Goal: Information Seeking & Learning: Check status

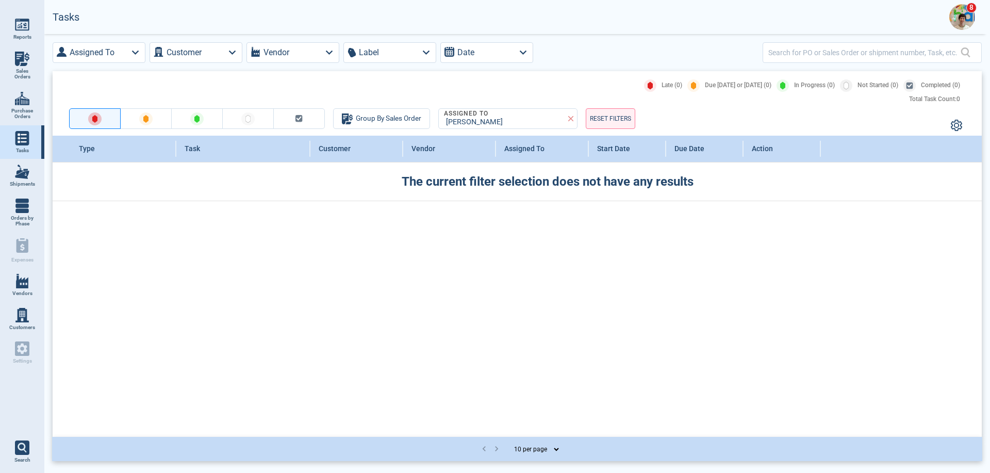
click at [959, 15] on img at bounding box center [962, 17] width 26 height 26
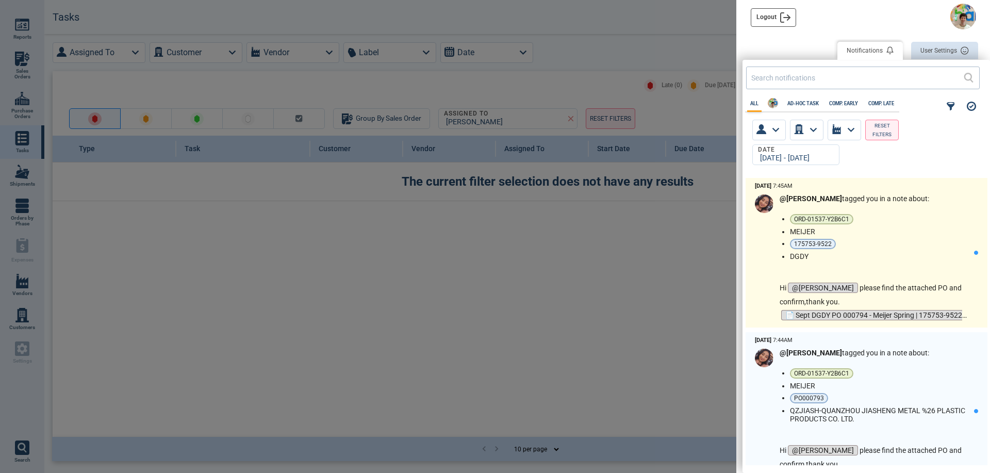
scroll to position [284, 242]
click at [898, 257] on li "DGDY" at bounding box center [880, 256] width 180 height 8
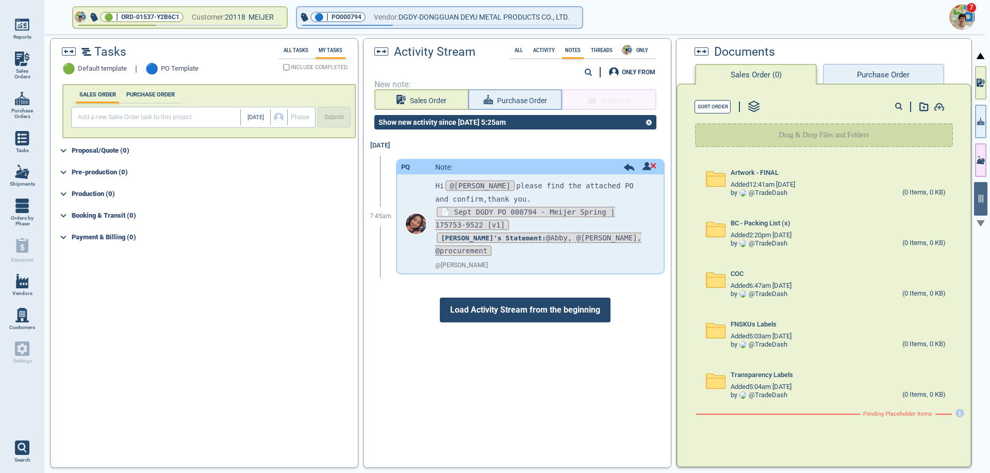
click at [895, 74] on button "Purchase Order" at bounding box center [883, 74] width 121 height 21
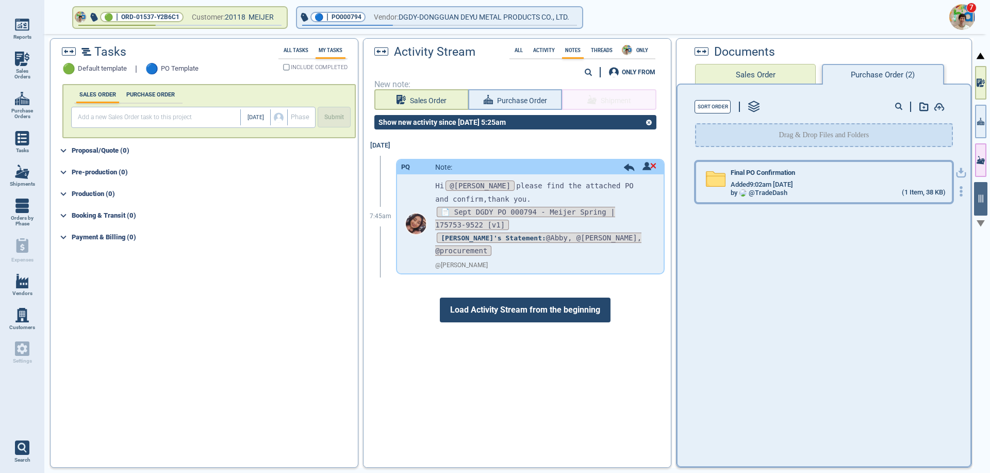
click at [804, 183] on div "Tasks 🟢 Default template | 🔵 PO Template All Tasks My Tasks INCLUDE COMPLETED S…" at bounding box center [510, 252] width 925 height 429
click at [816, 179] on div "Final PO Confirmation" at bounding box center [838, 174] width 214 height 11
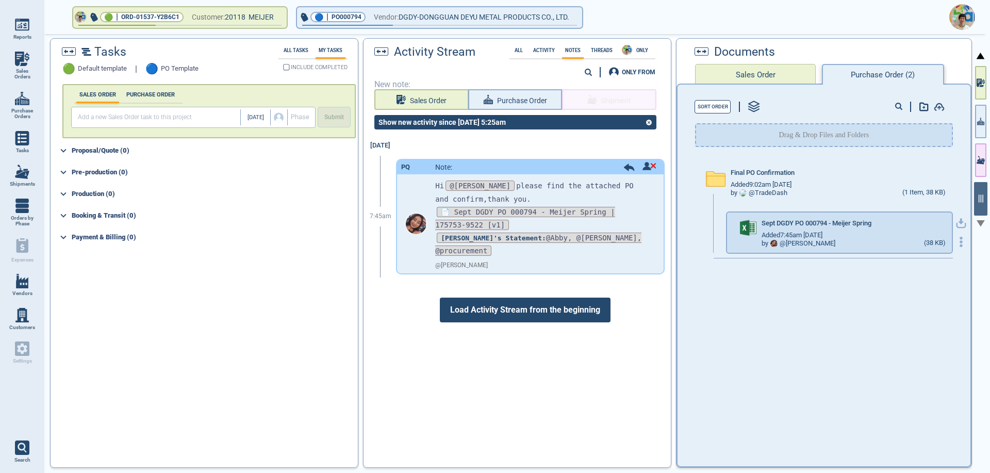
click at [958, 220] on icon "button" at bounding box center [961, 222] width 6 height 6
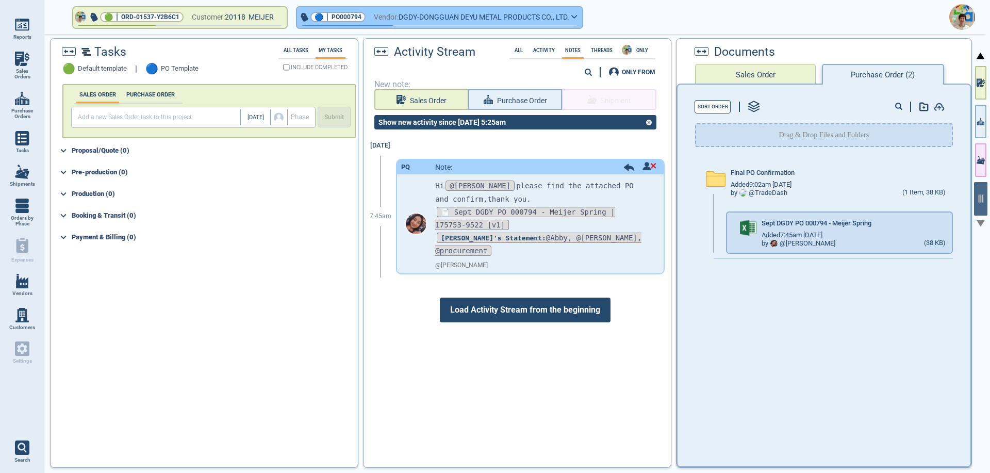
click at [577, 16] on icon "button" at bounding box center [574, 16] width 6 height 5
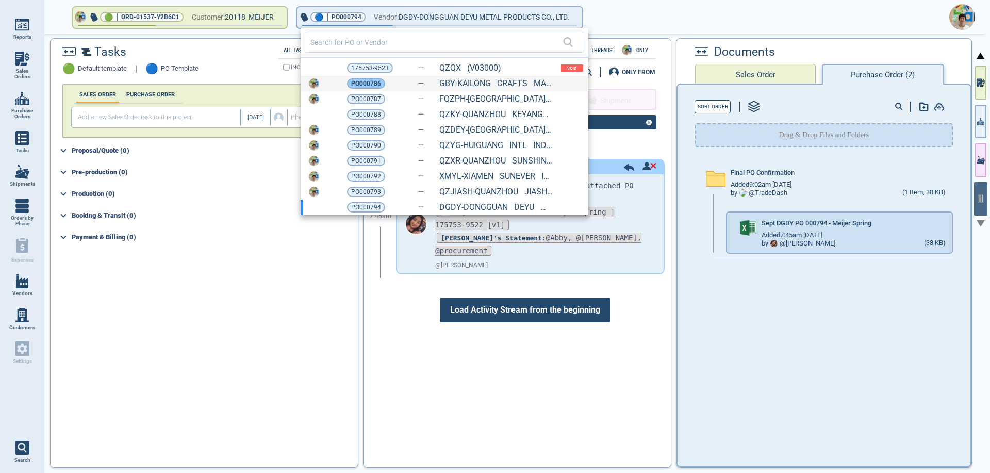
click at [368, 84] on span "PO000786" at bounding box center [366, 83] width 30 height 10
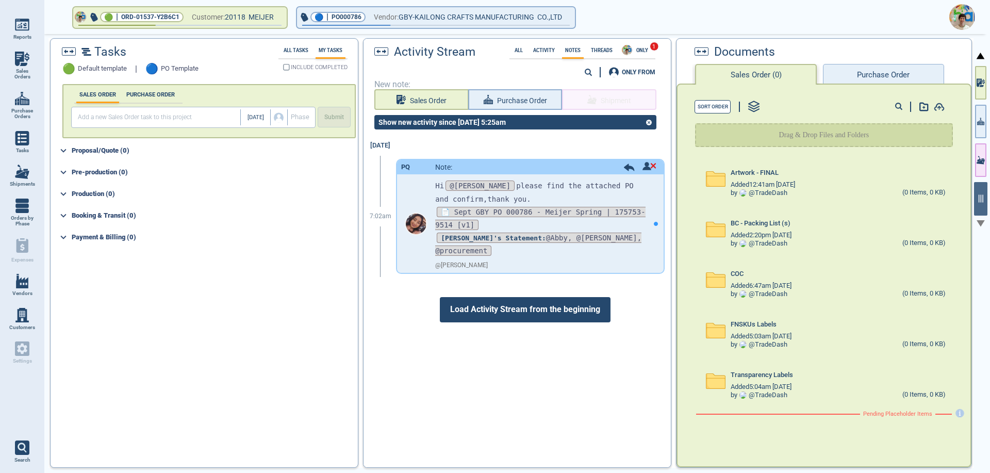
click at [906, 76] on button "Purchase Order" at bounding box center [883, 74] width 121 height 21
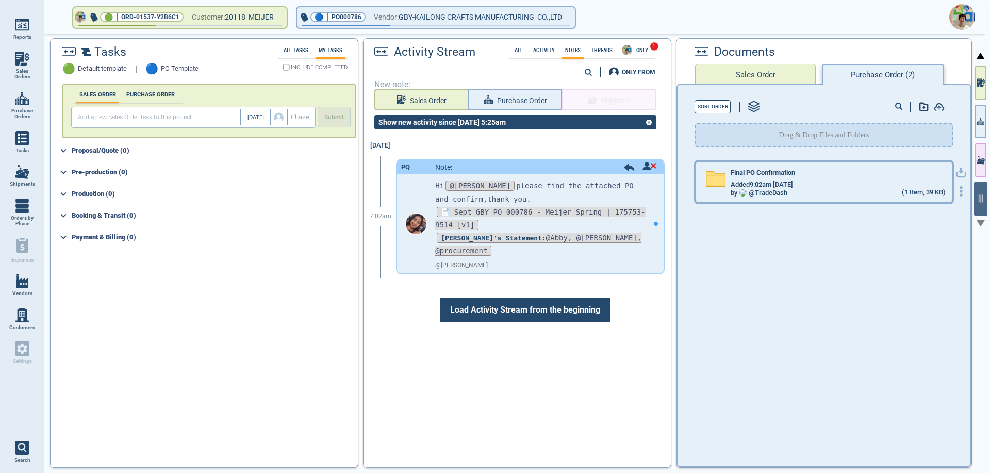
click at [871, 186] on div "Added 9:02am [DATE]" at bounding box center [838, 184] width 214 height 8
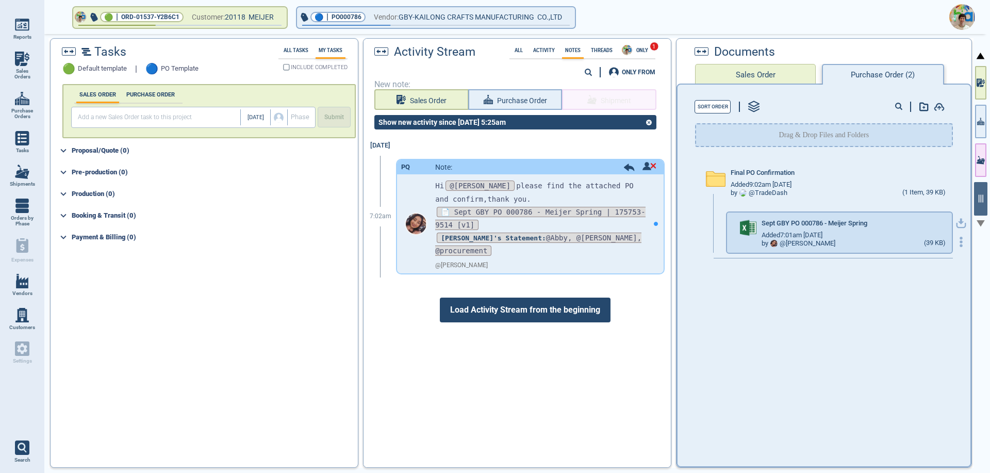
click at [956, 224] on icon "button" at bounding box center [961, 223] width 10 height 10
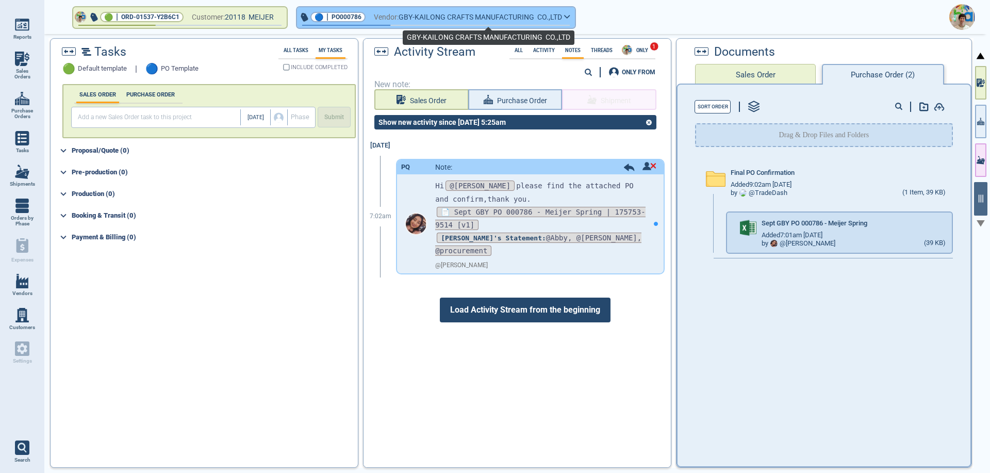
click at [447, 16] on span "GBY-KAILONG CRAFTS MANUFACTURING CO.,LTD" at bounding box center [480, 17] width 163 height 13
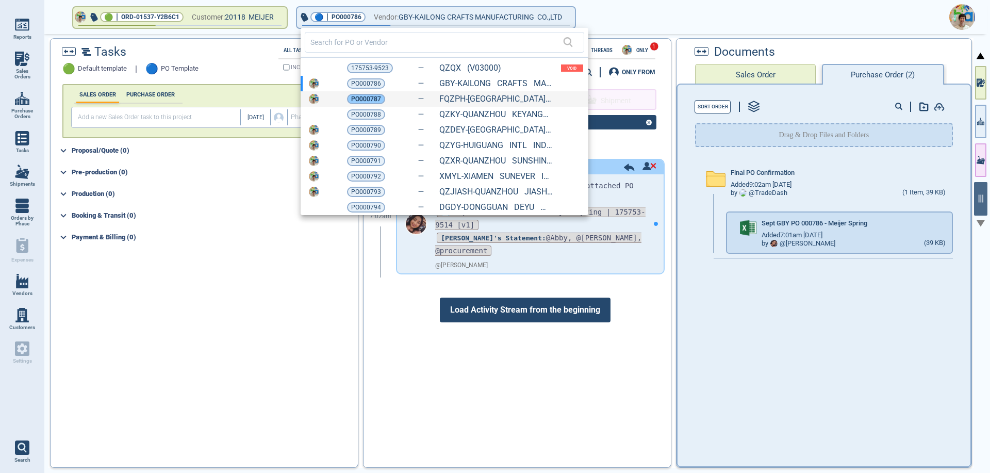
click at [364, 102] on span "PO000787" at bounding box center [366, 99] width 30 height 10
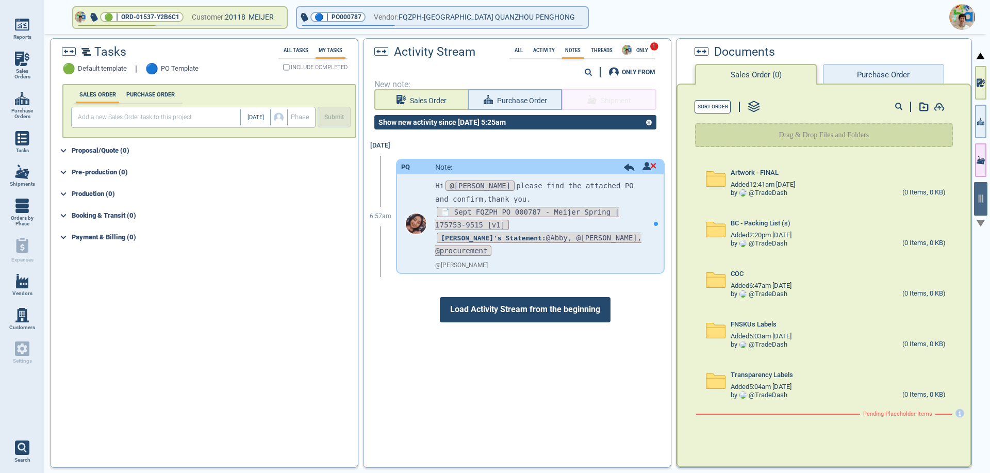
click at [872, 76] on button "Purchase Order" at bounding box center [883, 74] width 121 height 21
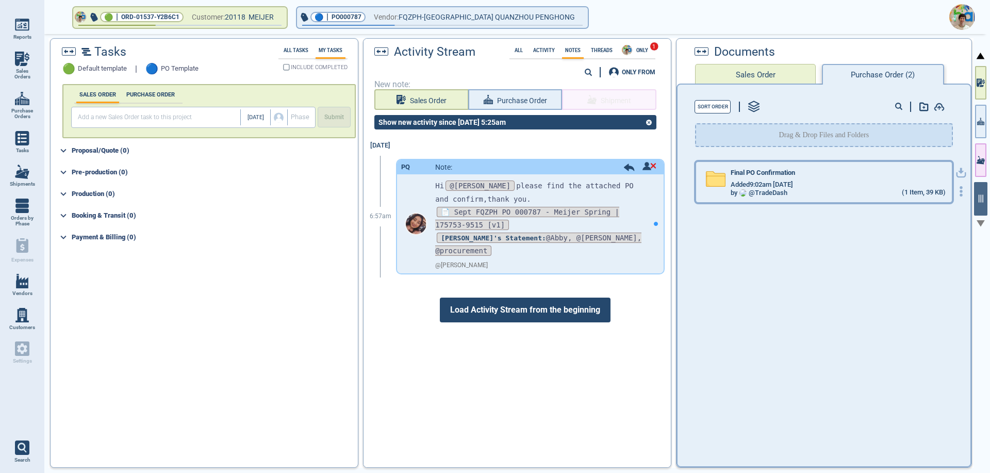
click at [855, 182] on div "Added 9:02am [DATE]" at bounding box center [838, 184] width 214 height 8
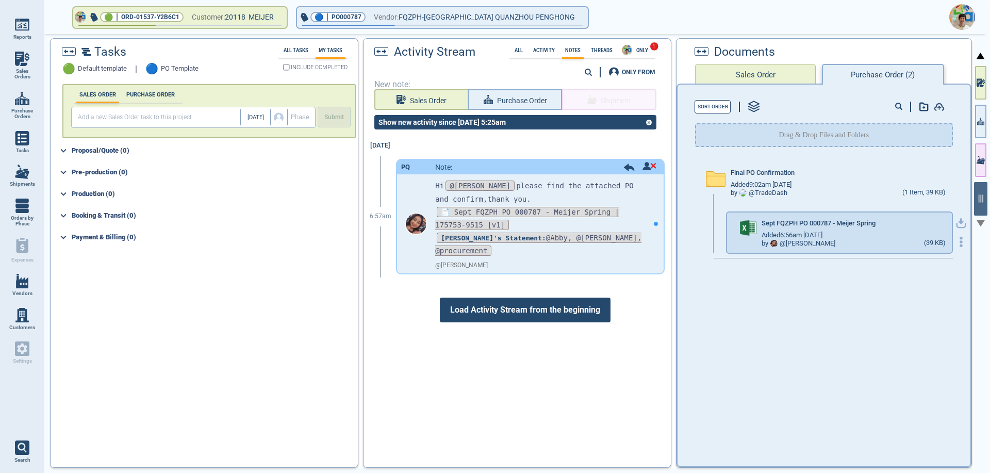
click at [958, 222] on icon "button" at bounding box center [961, 222] width 6 height 6
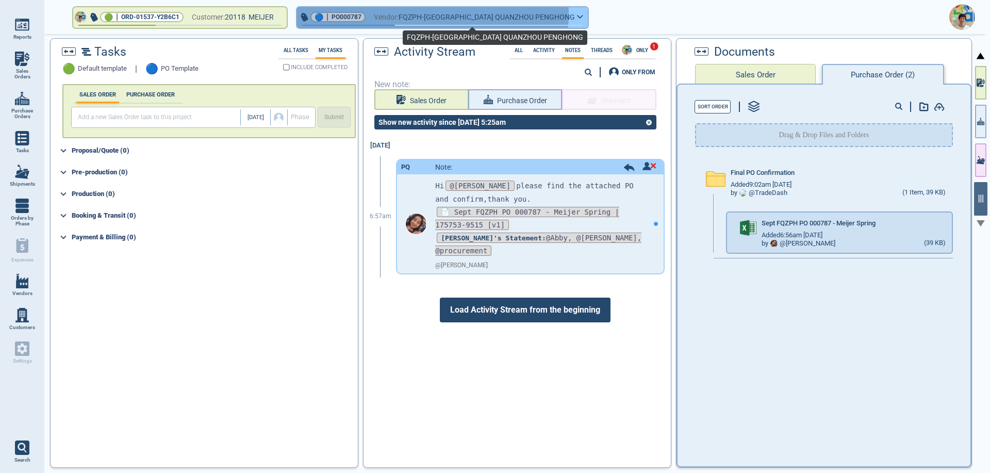
click at [435, 14] on span "FQZPH-[GEOGRAPHIC_DATA] QUANZHOU PENGHONG" at bounding box center [487, 17] width 176 height 13
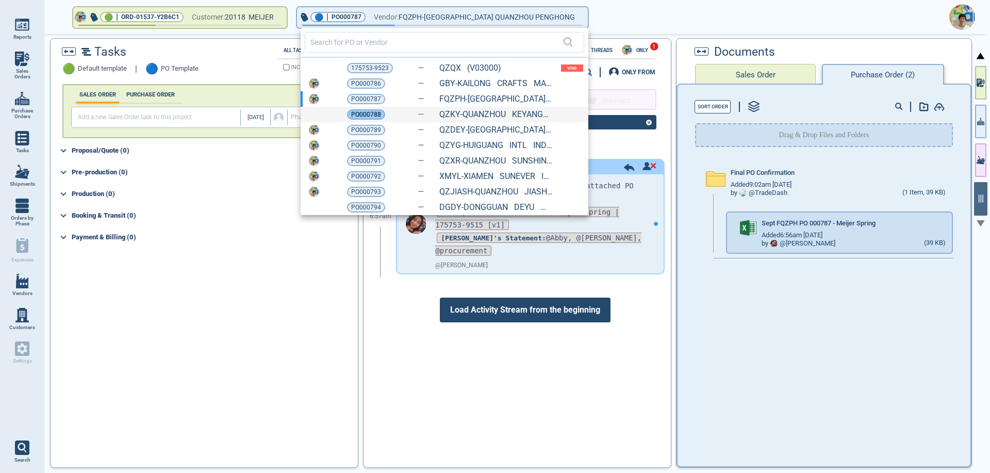
click at [361, 115] on span "PO000788" at bounding box center [366, 114] width 30 height 10
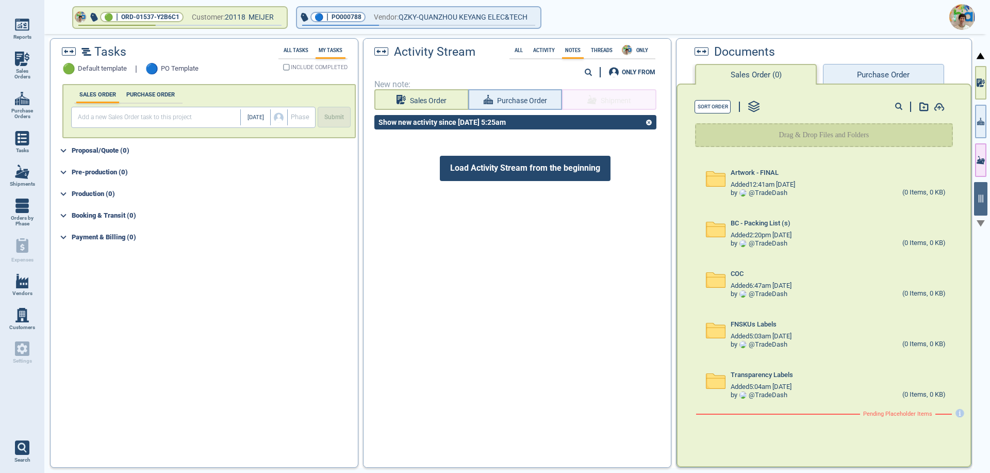
click at [863, 74] on button "Purchase Order" at bounding box center [883, 74] width 121 height 21
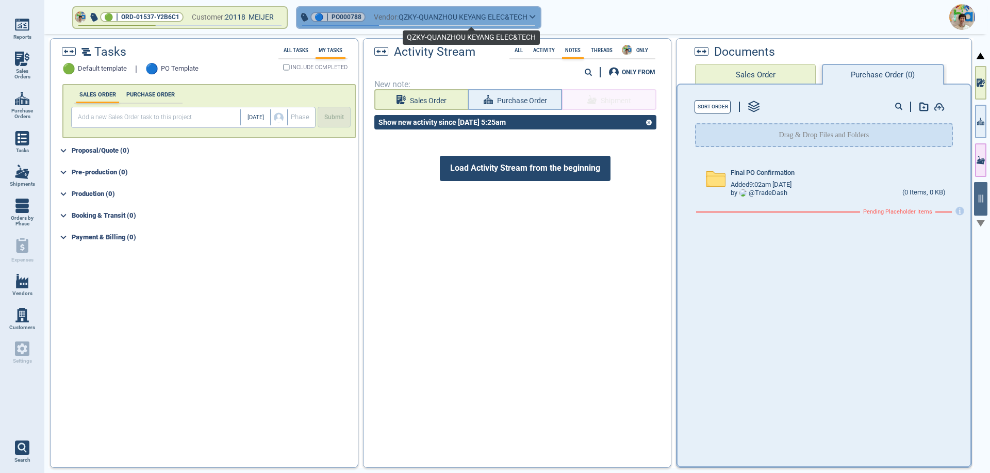
click at [431, 18] on span "QZKY-QUANZHOU KEYANG ELEC&TECH" at bounding box center [463, 17] width 129 height 13
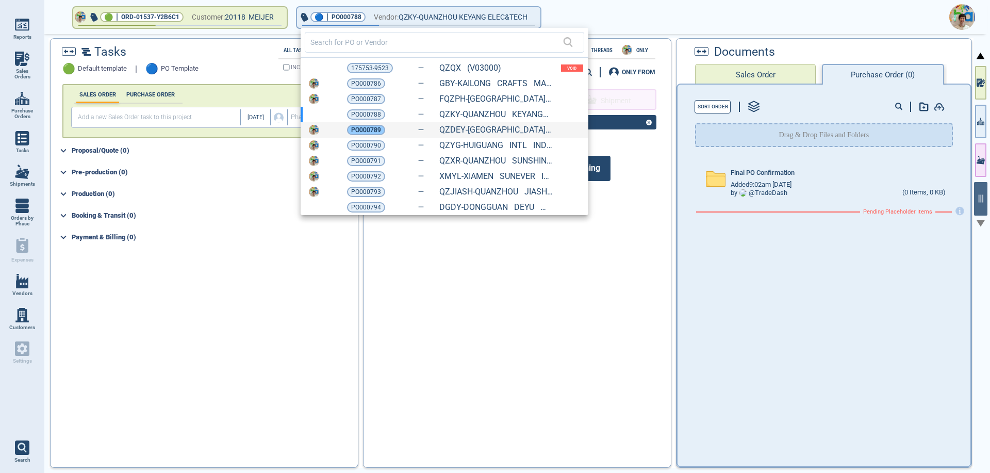
click at [360, 130] on span "PO000789" at bounding box center [366, 130] width 30 height 10
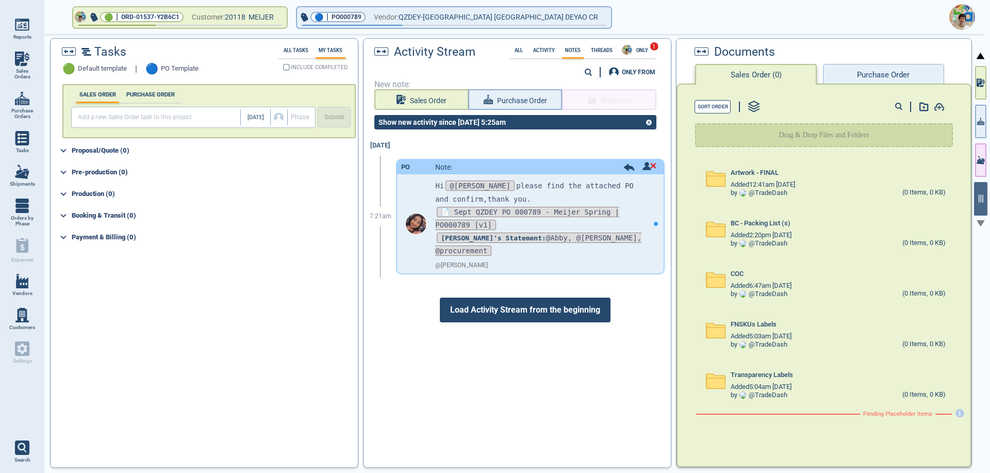
click at [848, 70] on button "Purchase Order" at bounding box center [883, 74] width 121 height 21
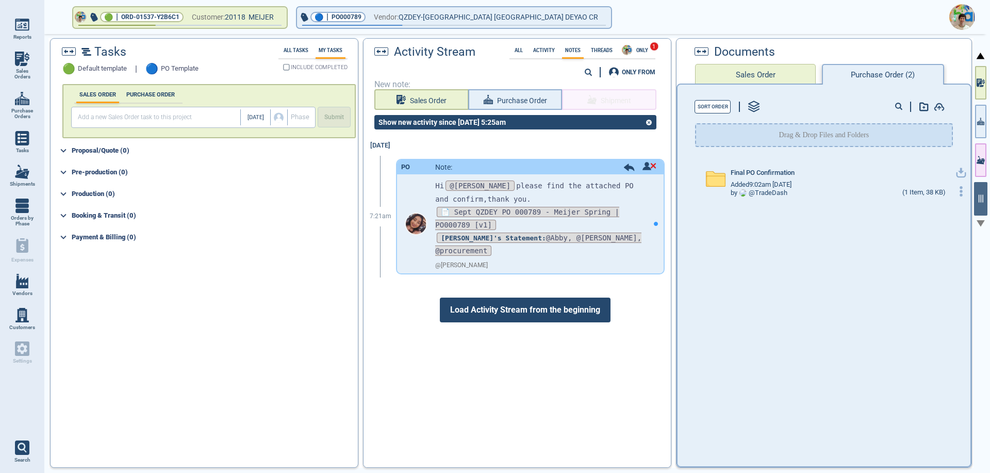
click at [849, 157] on div "Final PO Confirmation Added 9:02am [DATE] by @ TradeDash (1 Item, 38 KB)" at bounding box center [833, 182] width 274 height 51
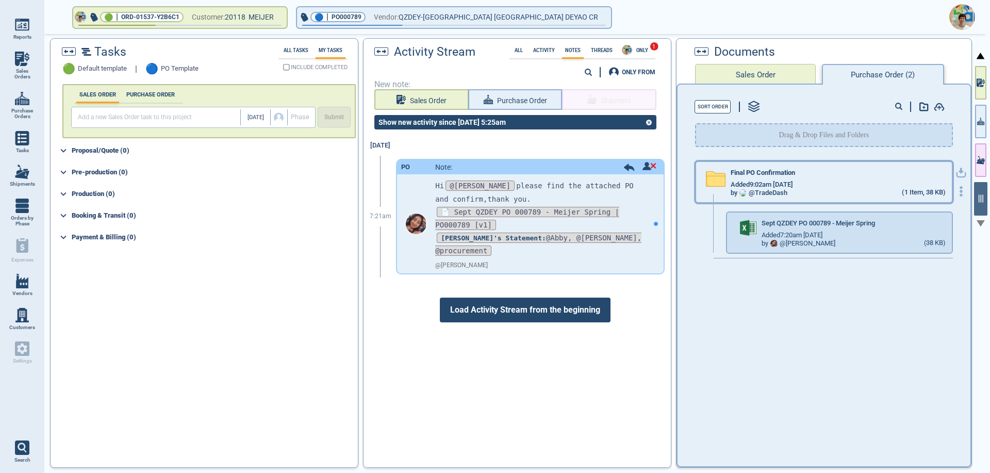
click at [836, 177] on div "Final PO Confirmation" at bounding box center [838, 174] width 214 height 11
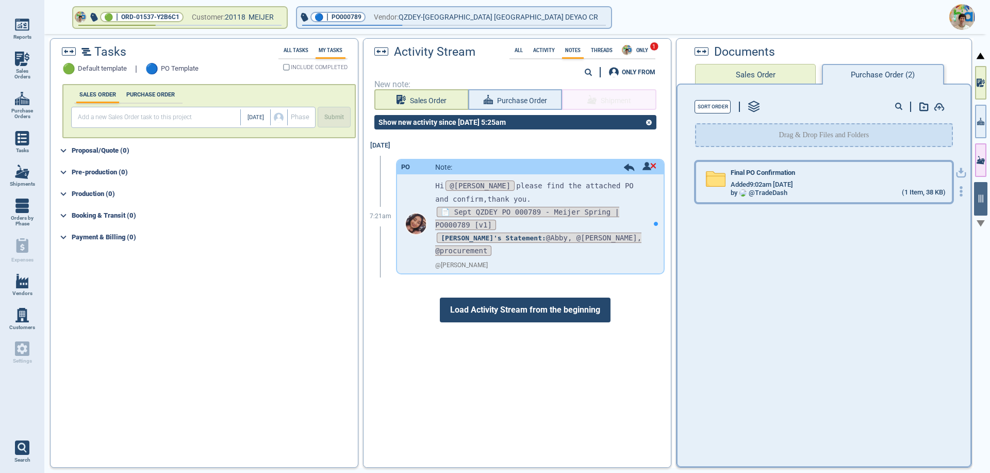
click at [836, 178] on div "Final PO Confirmation" at bounding box center [838, 174] width 214 height 11
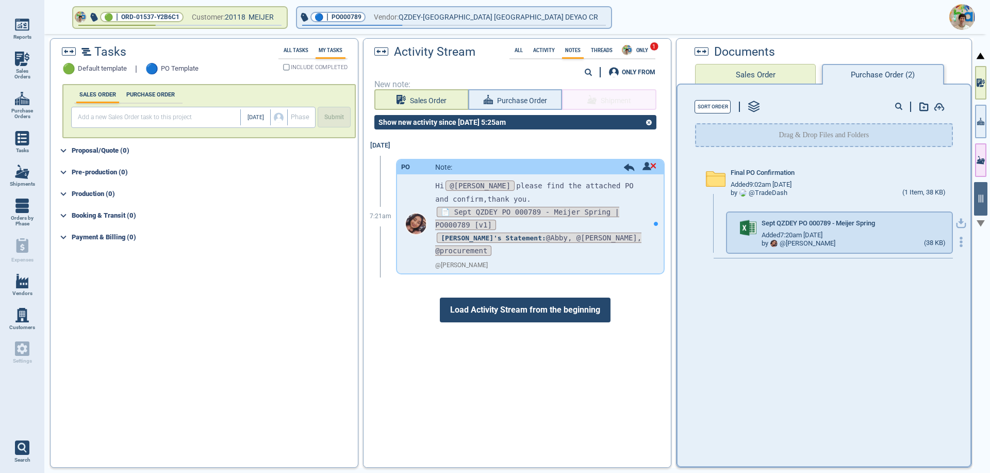
click at [956, 222] on icon "button" at bounding box center [961, 223] width 10 height 10
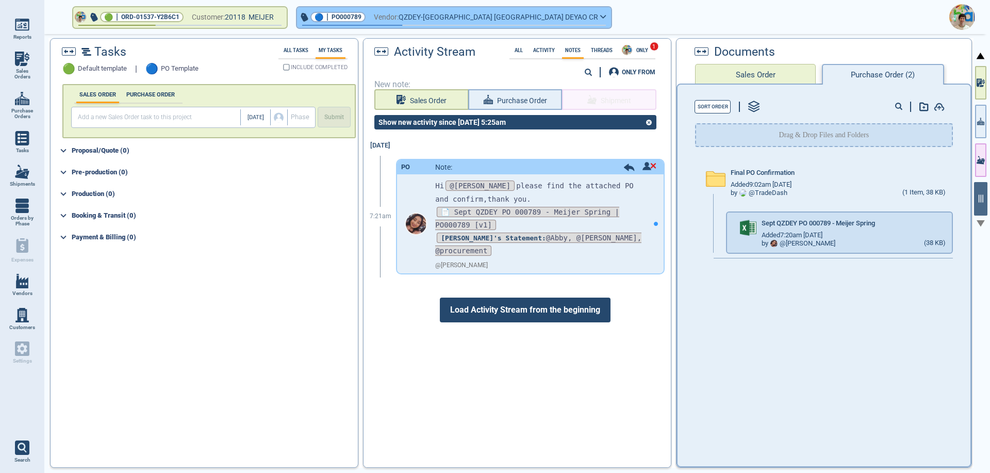
click at [484, 19] on span "QZDEY-[GEOGRAPHIC_DATA] [GEOGRAPHIC_DATA] DEYAO CR" at bounding box center [499, 17] width 200 height 13
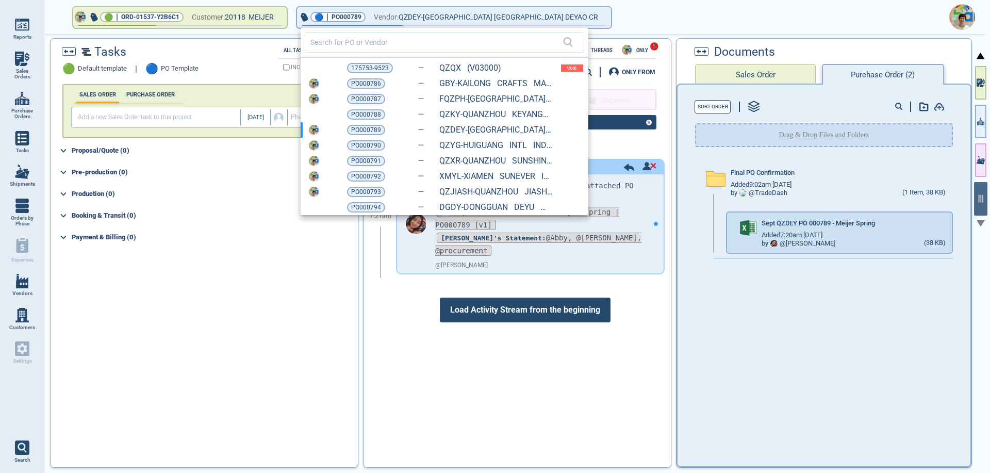
drag, startPoint x: 366, startPoint y: 145, endPoint x: 371, endPoint y: 145, distance: 5.7
click at [366, 145] on span "PO000790" at bounding box center [366, 145] width 30 height 10
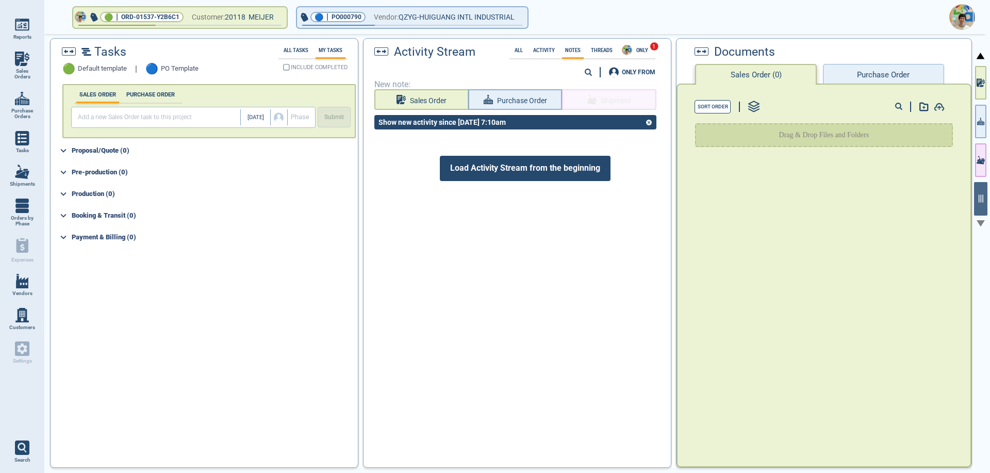
click at [893, 76] on button "Purchase Order" at bounding box center [883, 74] width 121 height 21
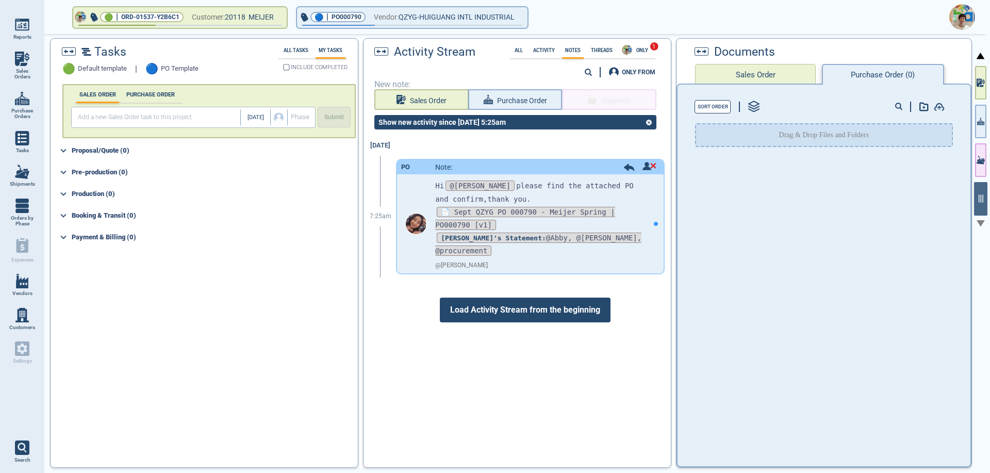
click at [858, 73] on button "Purchase Order (0)" at bounding box center [883, 74] width 122 height 21
click at [761, 74] on button "Sales Order" at bounding box center [755, 74] width 121 height 21
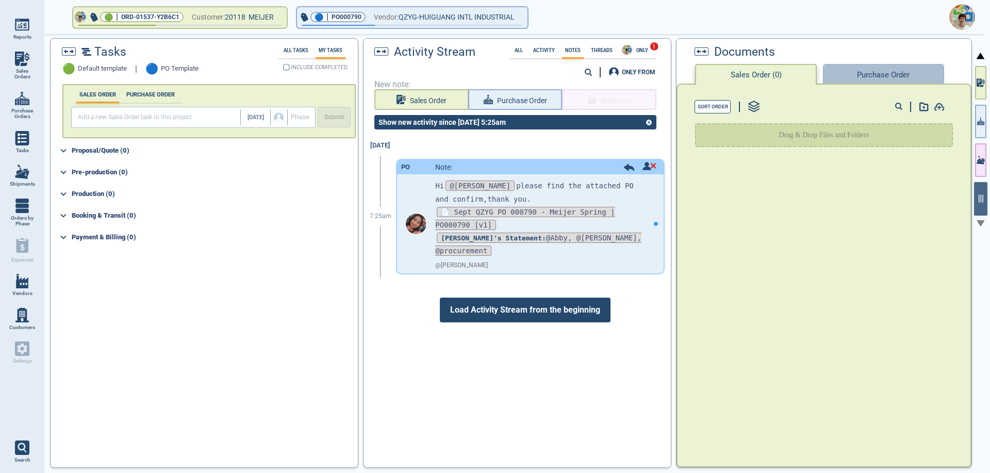
click at [866, 72] on button "Purchase Order" at bounding box center [883, 74] width 121 height 21
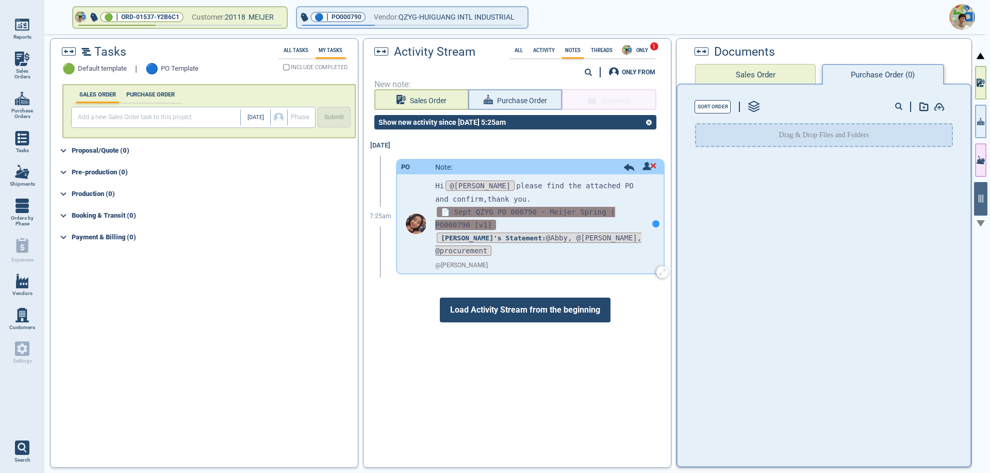
click at [508, 213] on span "📄 Sept QZYG PO 000790 - Meijer Spring | PO000790 [v1]" at bounding box center [524, 218] width 179 height 23
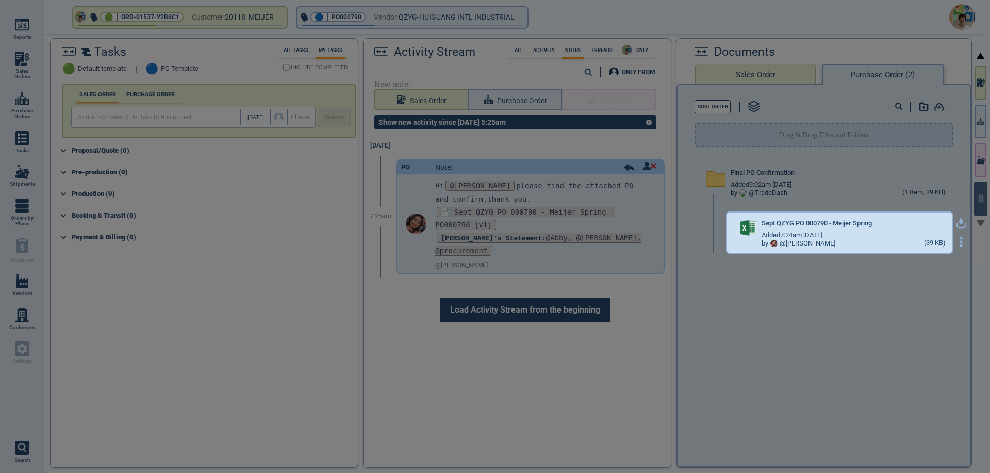
click at [956, 226] on icon "button" at bounding box center [961, 223] width 10 height 10
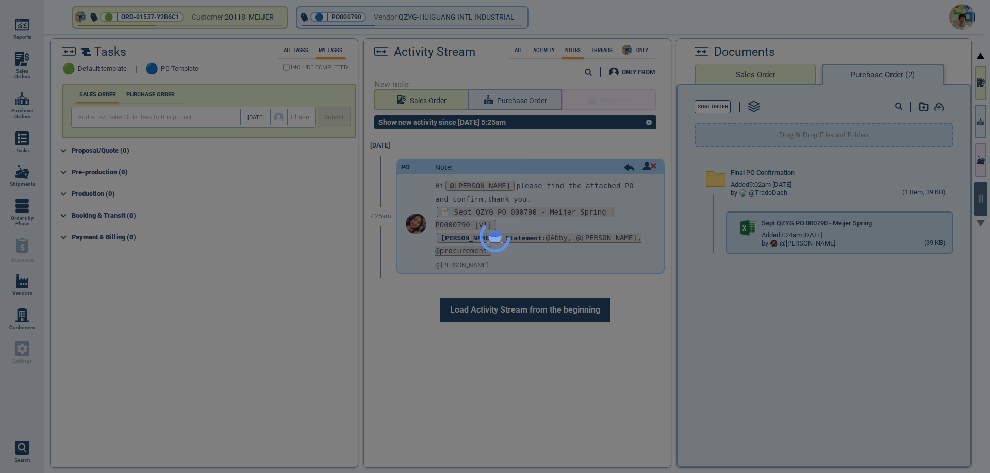
click at [831, 249] on div at bounding box center [495, 236] width 990 height 473
click at [555, 275] on div at bounding box center [495, 236] width 990 height 473
click at [728, 314] on div at bounding box center [495, 236] width 990 height 473
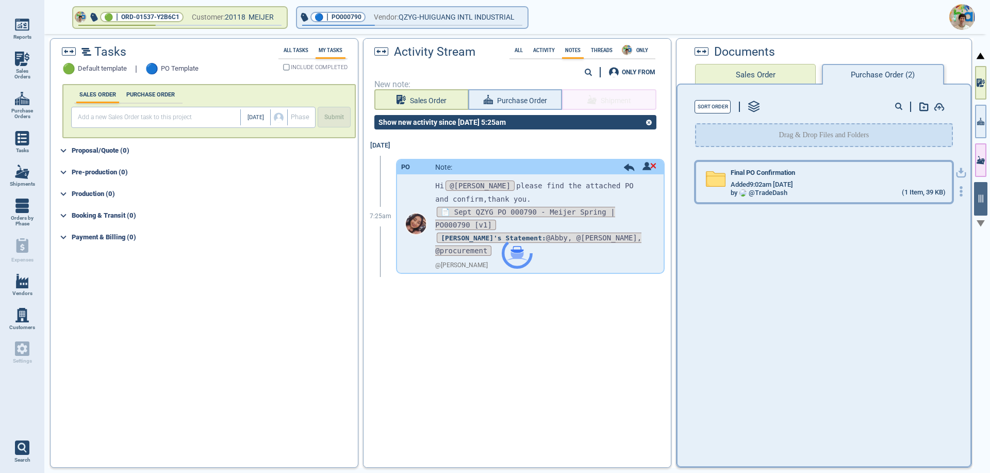
click at [817, 191] on div "by @ TradeDash (1 Item, 39 KB)" at bounding box center [838, 193] width 214 height 8
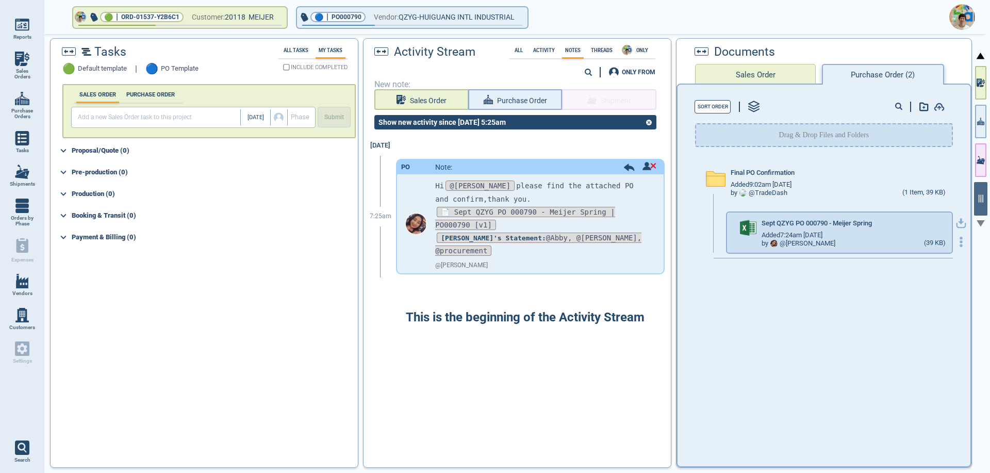
click at [956, 225] on icon "button" at bounding box center [961, 223] width 10 height 10
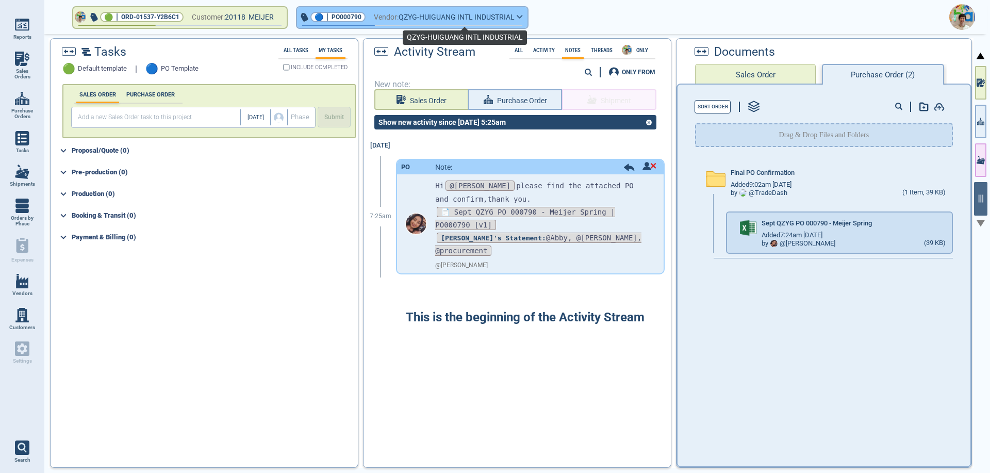
click at [515, 17] on span "QZYG-HUIGUANG INTL INDUSTRIAL" at bounding box center [457, 17] width 116 height 13
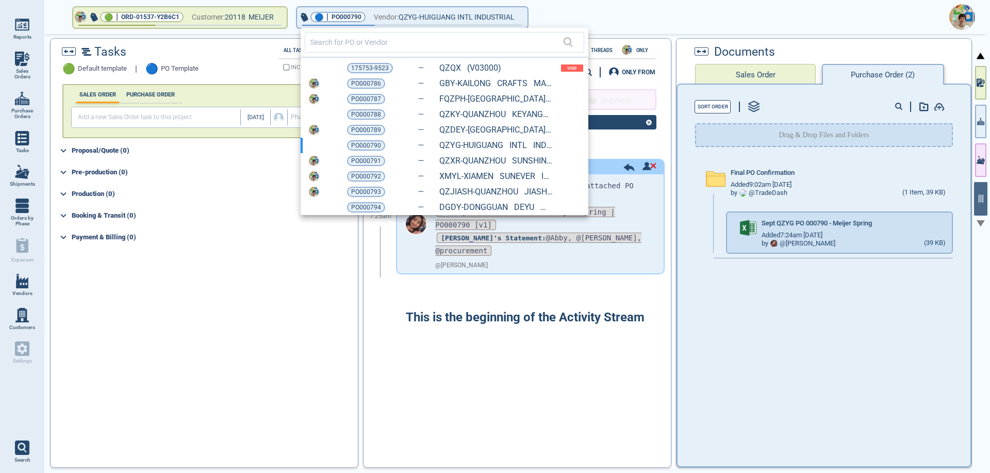
drag, startPoint x: 376, startPoint y: 161, endPoint x: 419, endPoint y: 161, distance: 43.3
click at [376, 161] on span "PO000791" at bounding box center [366, 161] width 30 height 10
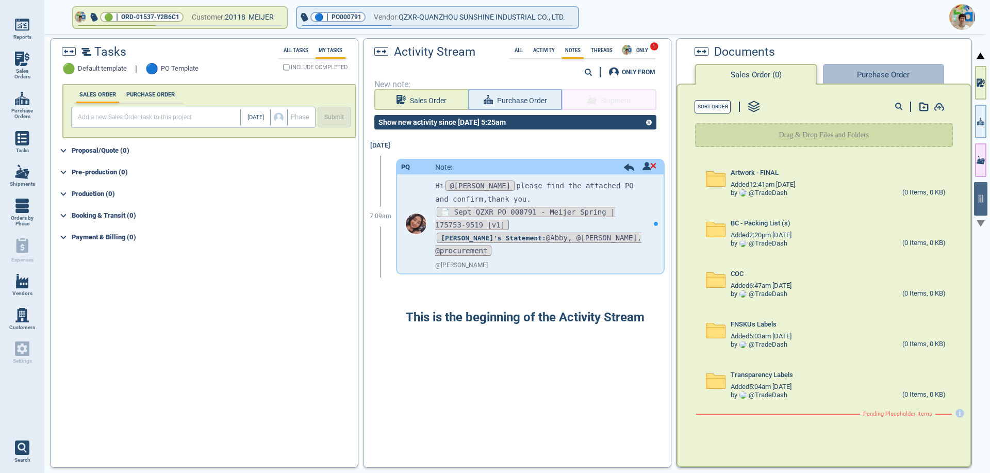
click at [865, 78] on button "Purchase Order" at bounding box center [883, 74] width 121 height 21
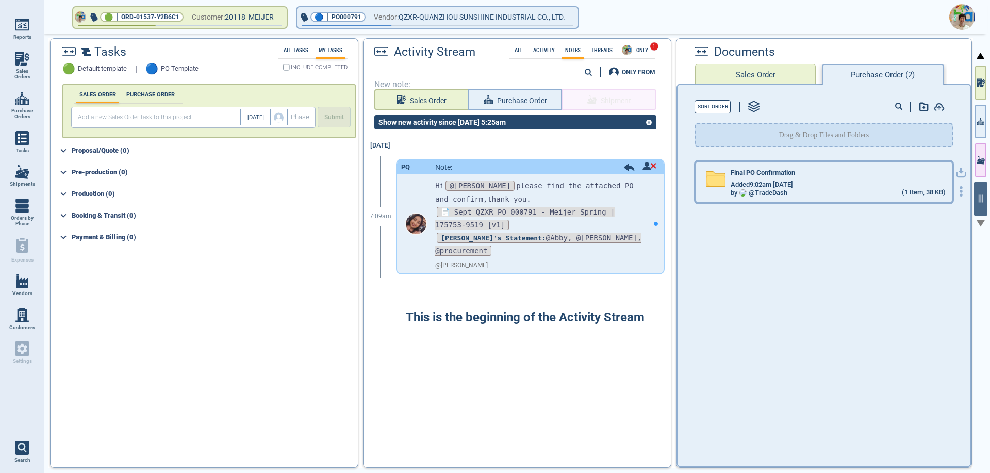
click at [801, 191] on div "by @ TradeDash (1 Item, 38 KB)" at bounding box center [838, 193] width 214 height 8
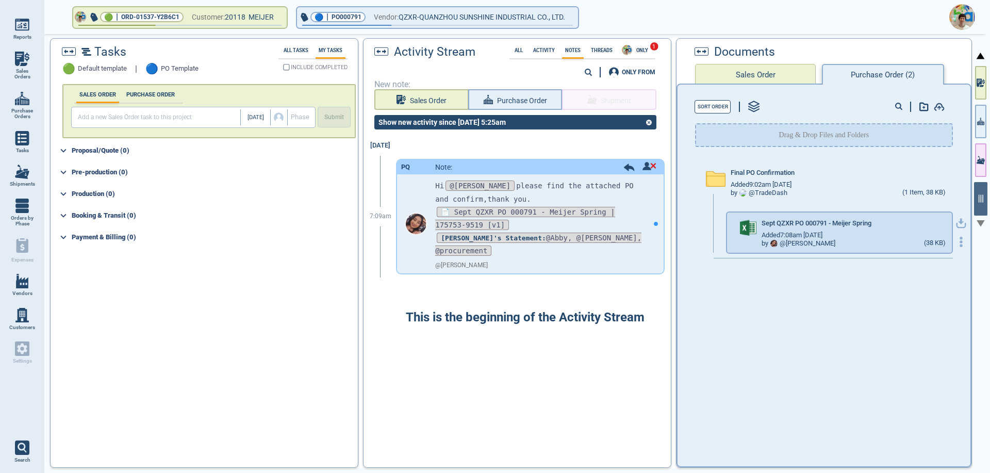
click at [958, 222] on icon "button" at bounding box center [961, 222] width 6 height 6
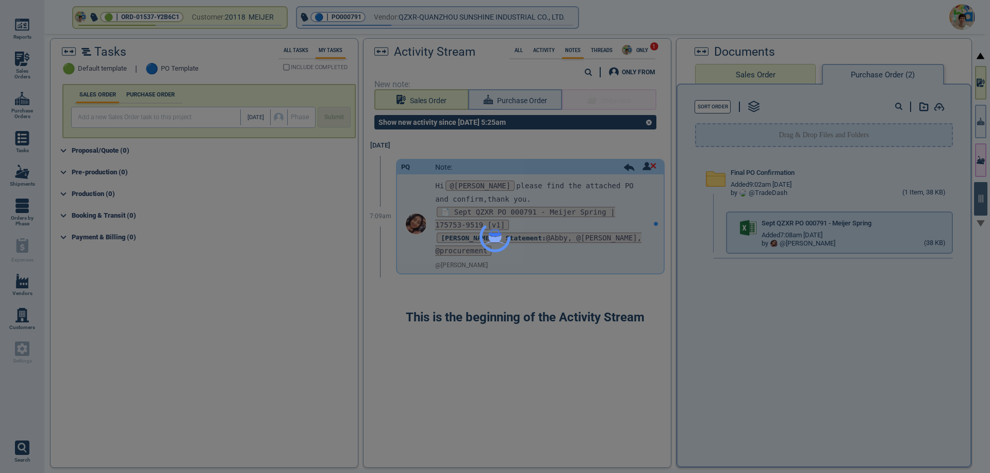
click at [914, 300] on div at bounding box center [495, 236] width 990 height 473
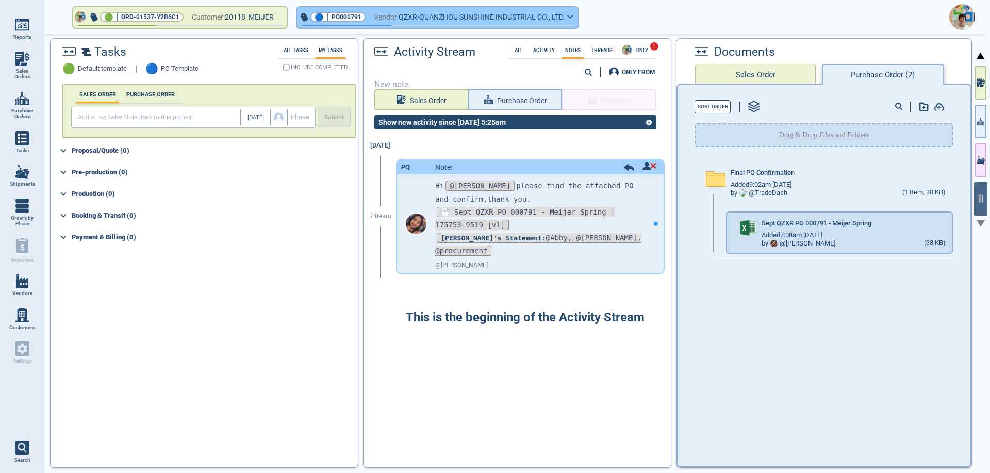
click at [502, 19] on span "QZXR-QUANZHOU SUNSHINE INDUSTRIAL CO., LTD." at bounding box center [482, 17] width 167 height 13
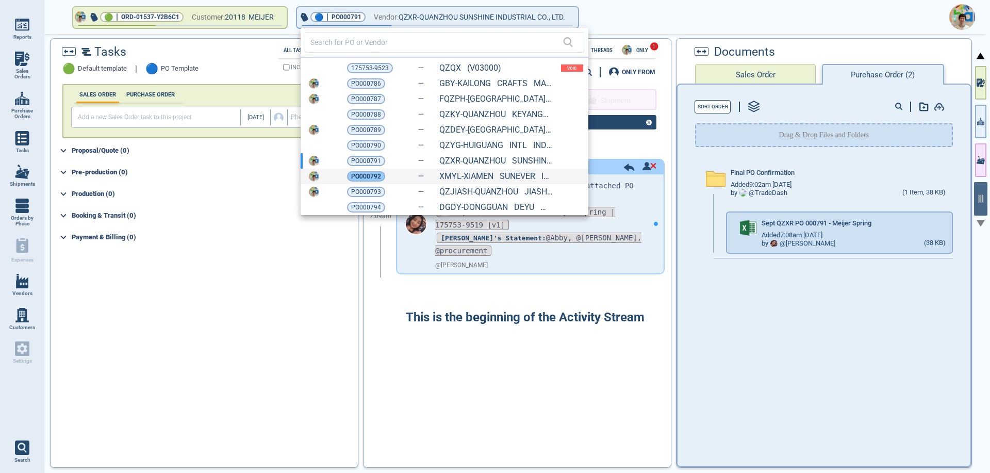
click at [372, 173] on span "PO000792" at bounding box center [366, 176] width 30 height 10
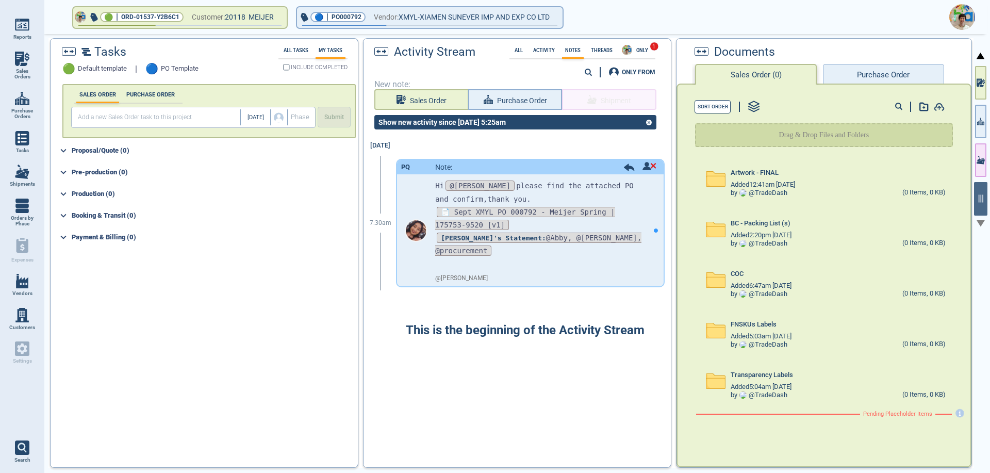
click at [856, 77] on button "Purchase Order" at bounding box center [883, 74] width 121 height 21
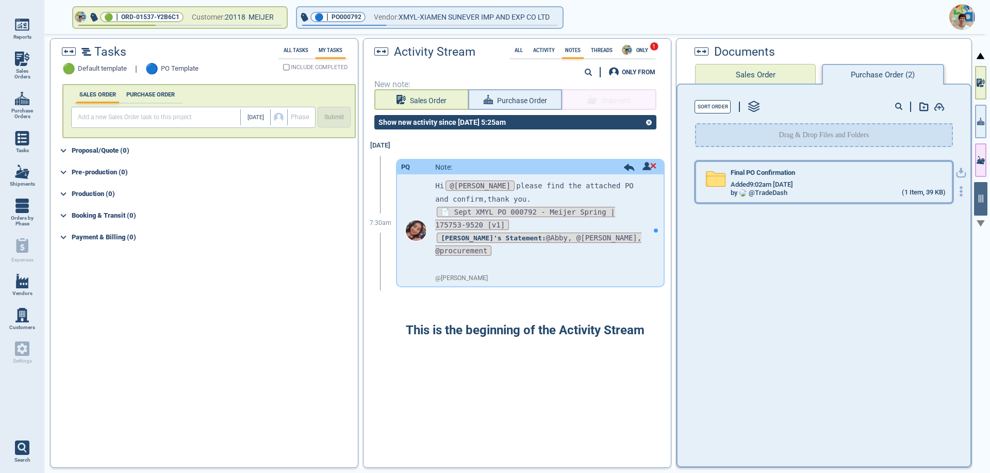
click at [792, 179] on div "Final PO Confirmation" at bounding box center [838, 174] width 214 height 11
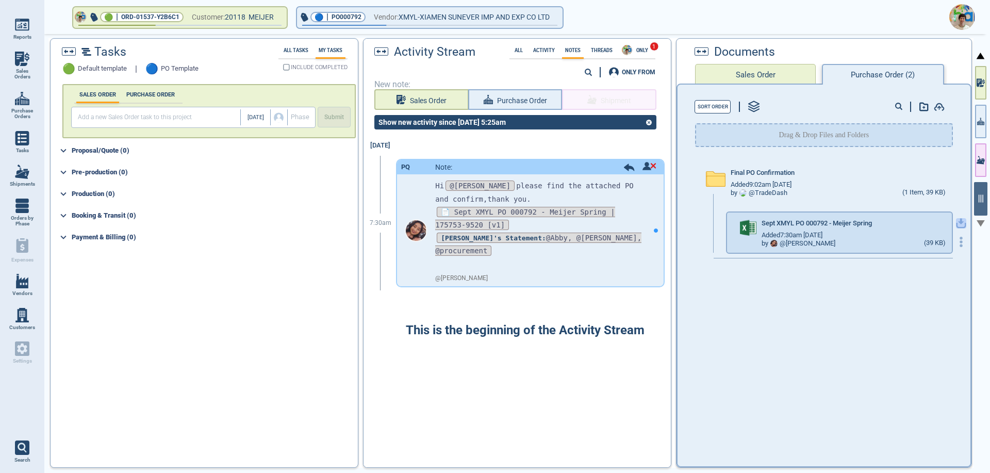
click at [958, 223] on icon "button" at bounding box center [961, 222] width 6 height 6
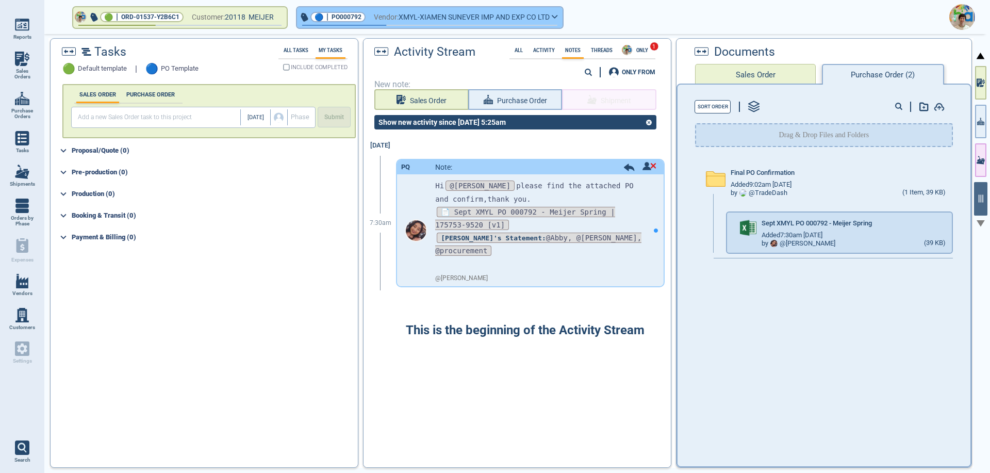
click at [484, 18] on span "XMYL-XIAMEN SUNEVER IMP AND EXP CO LTD" at bounding box center [474, 17] width 151 height 13
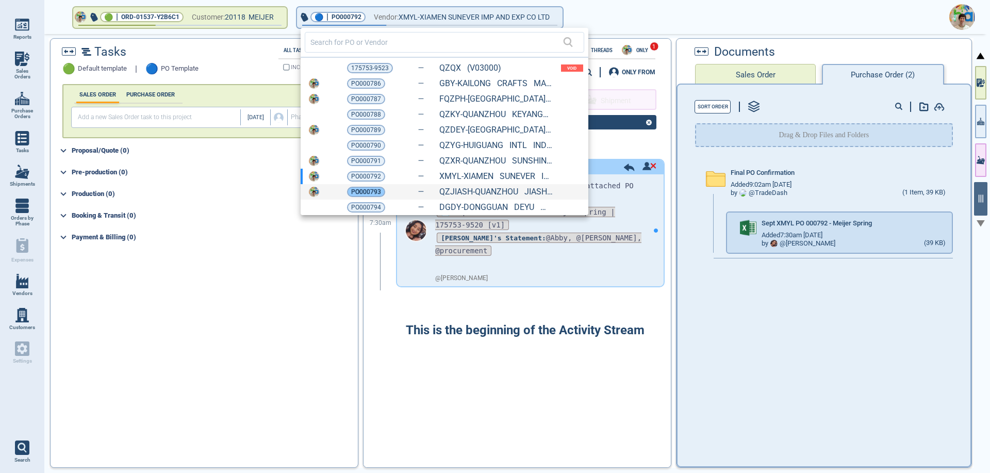
click at [376, 194] on span "PO000793" at bounding box center [366, 192] width 30 height 10
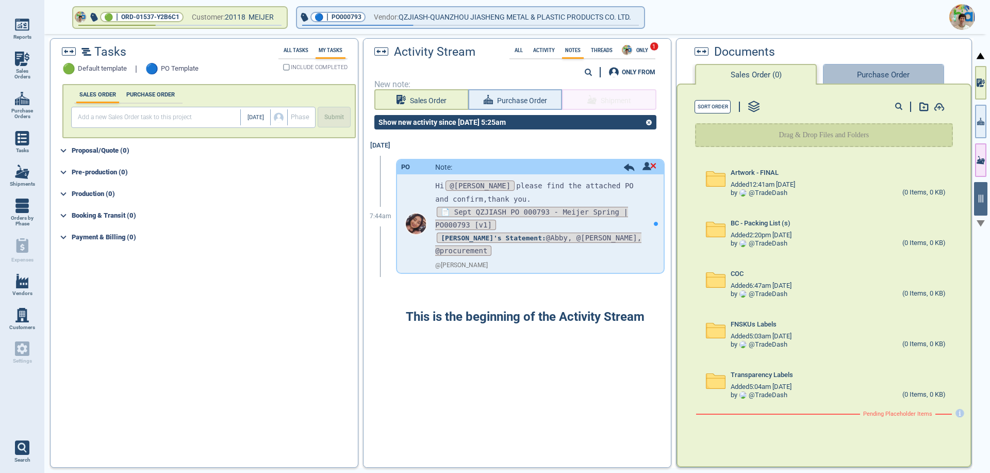
click at [897, 73] on button "Purchase Order" at bounding box center [883, 74] width 121 height 21
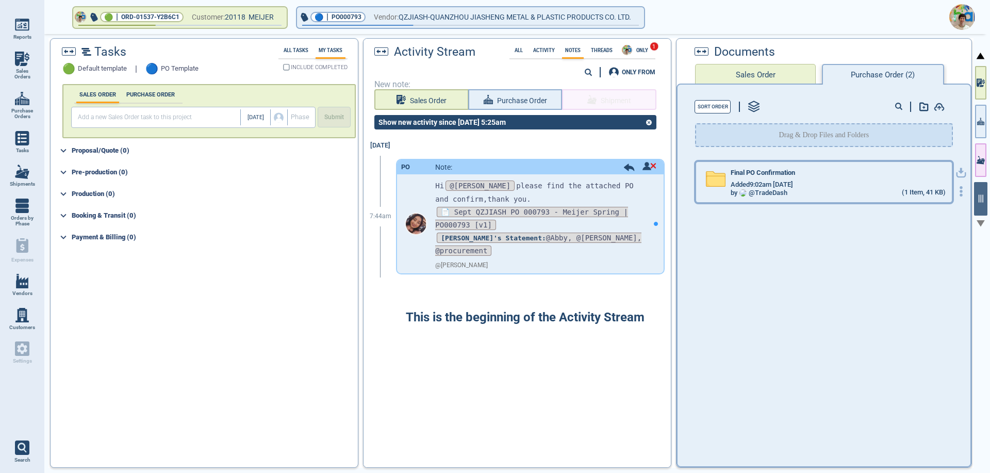
click at [819, 192] on div "by @ TradeDash (1 Item, 41 KB)" at bounding box center [838, 193] width 214 height 8
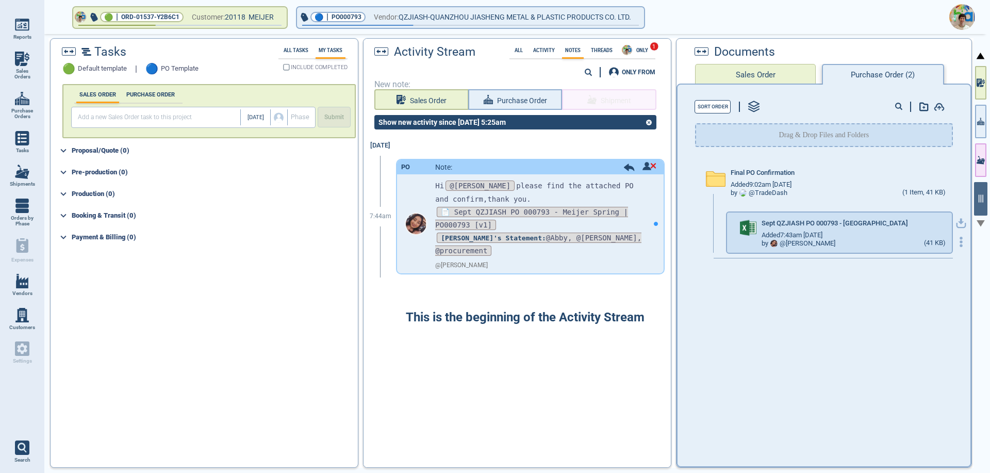
click at [958, 222] on icon "button" at bounding box center [961, 222] width 6 height 6
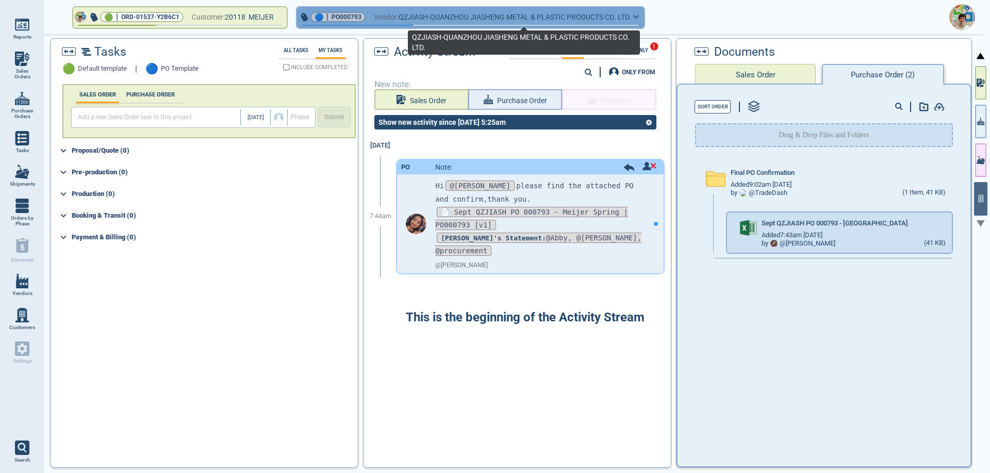
click at [503, 16] on span "QZJIASH-QUANZHOU JIASHENG METAL & PLASTIC PRODUCTS CO. LTD." at bounding box center [515, 17] width 233 height 13
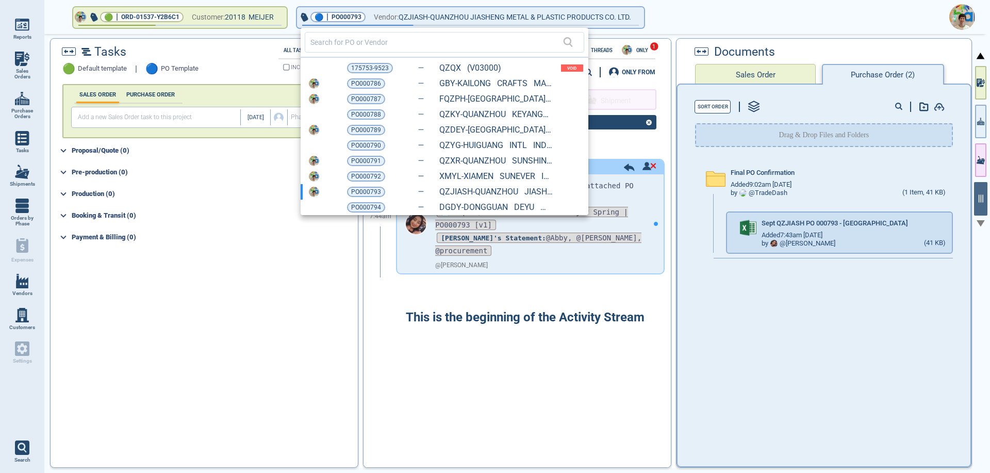
click at [360, 201] on div "PO000794 DGDY-DONGGUAN DEYU METAL PRODUCTS CO., LTD. (V02680)" at bounding box center [445, 207] width 288 height 15
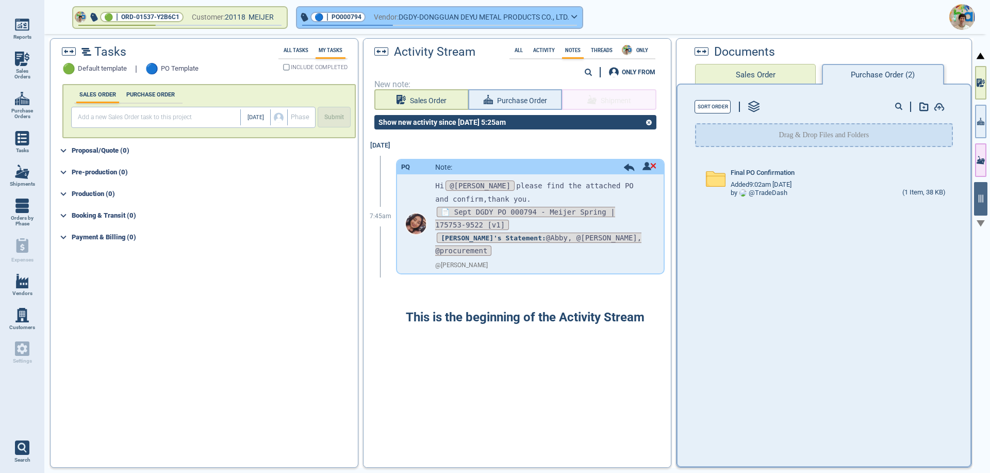
click at [513, 23] on span "DGDY-DONGGUAN DEYU METAL PRODUCTS CO., LTD." at bounding box center [484, 17] width 171 height 13
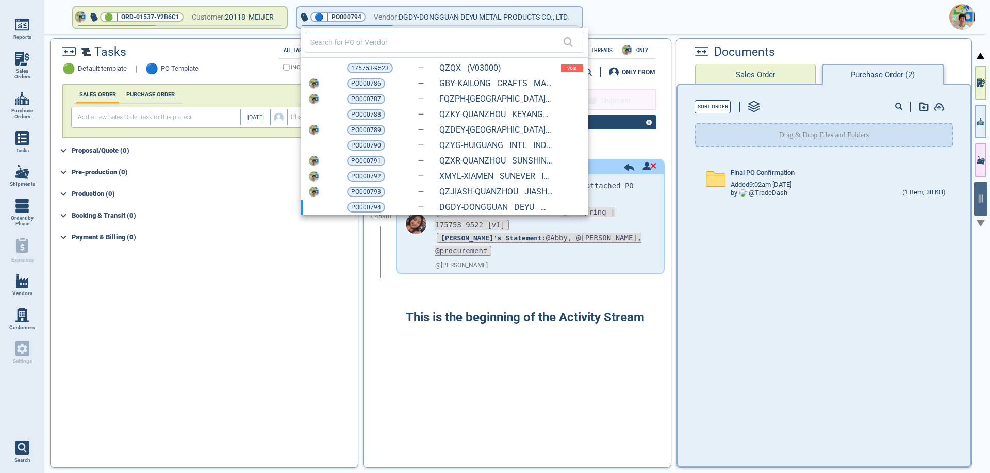
click at [956, 15] on div at bounding box center [495, 236] width 990 height 473
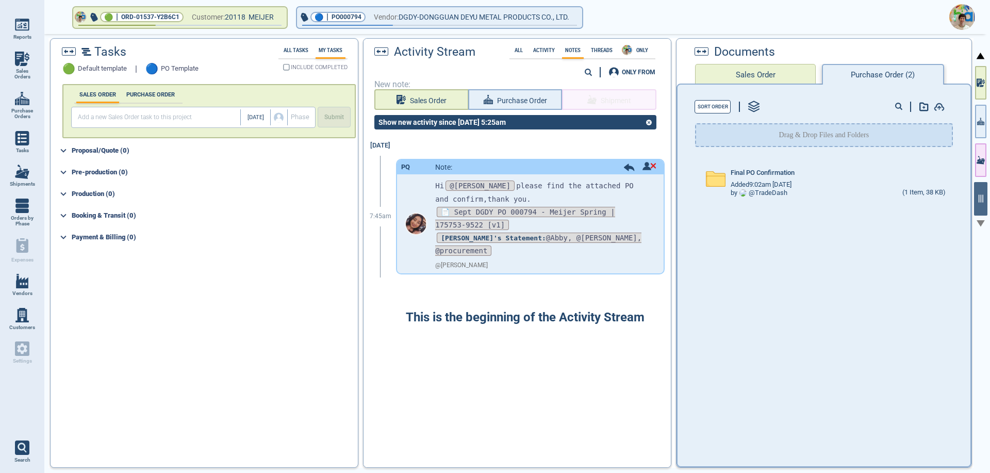
click at [960, 21] on img at bounding box center [962, 17] width 26 height 26
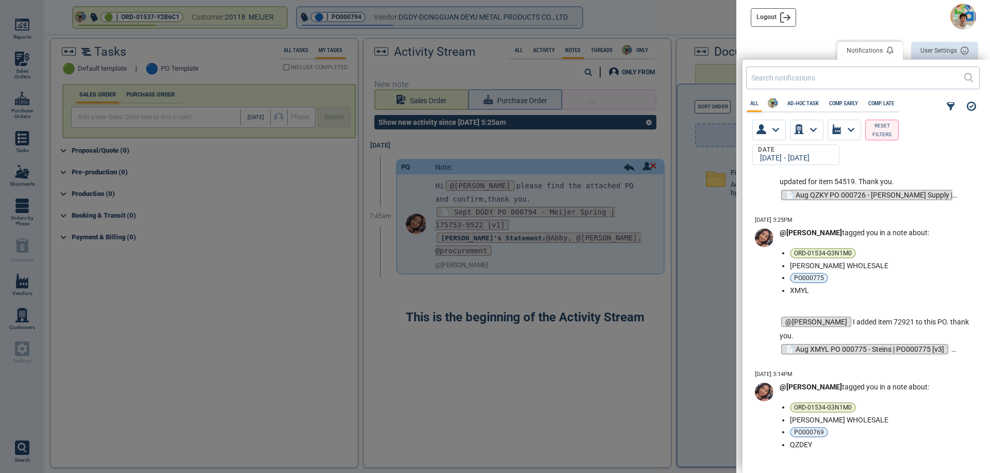
scroll to position [1392, 0]
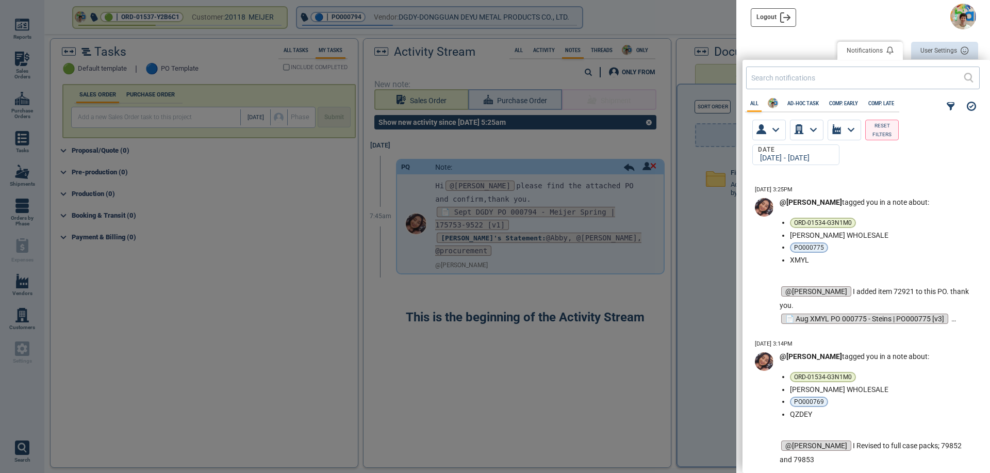
click at [680, 355] on div at bounding box center [495, 236] width 990 height 473
